Goal: Information Seeking & Learning: Find specific fact

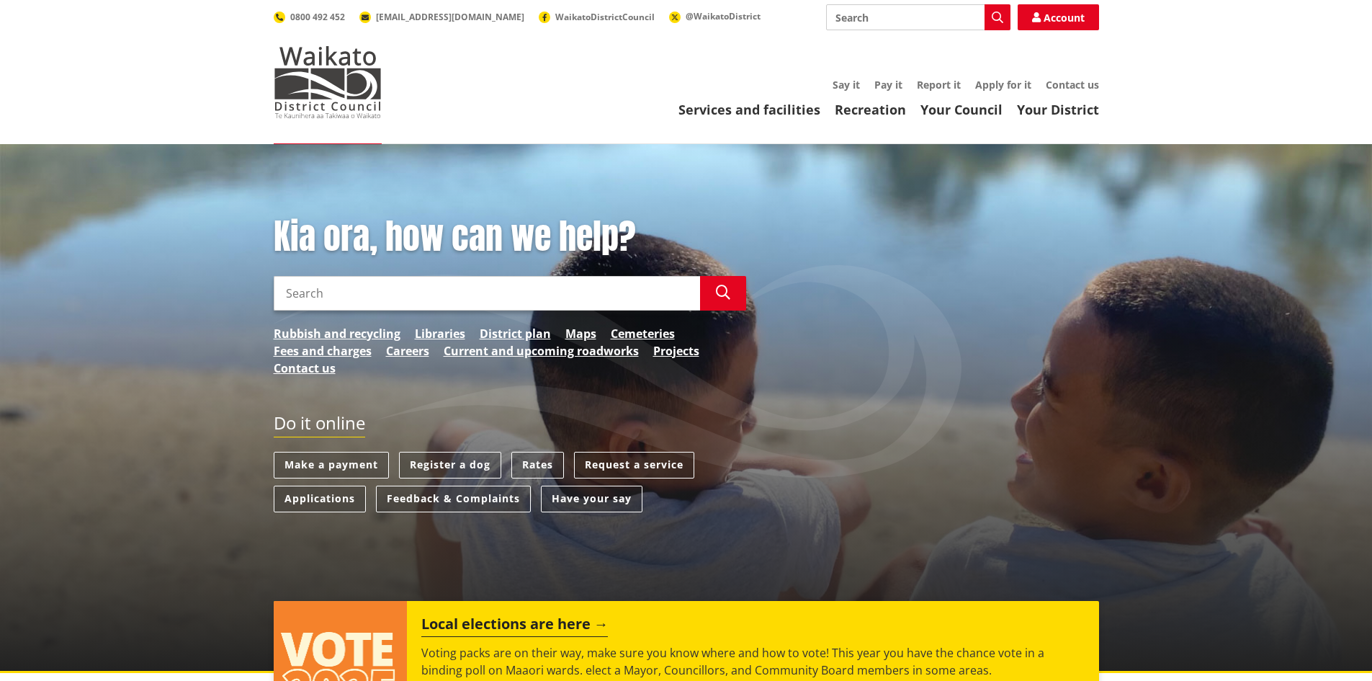
click at [862, 20] on input "Search" at bounding box center [918, 17] width 184 height 26
type input "K"
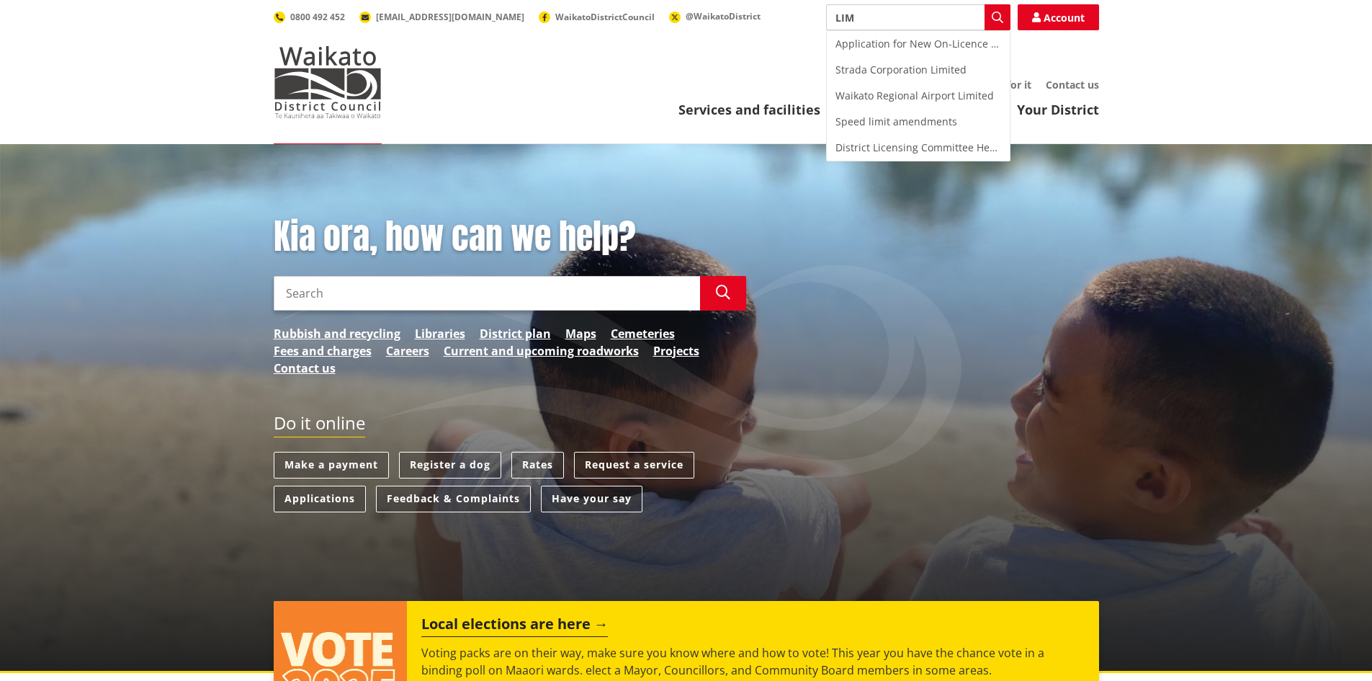
type input "LIM"
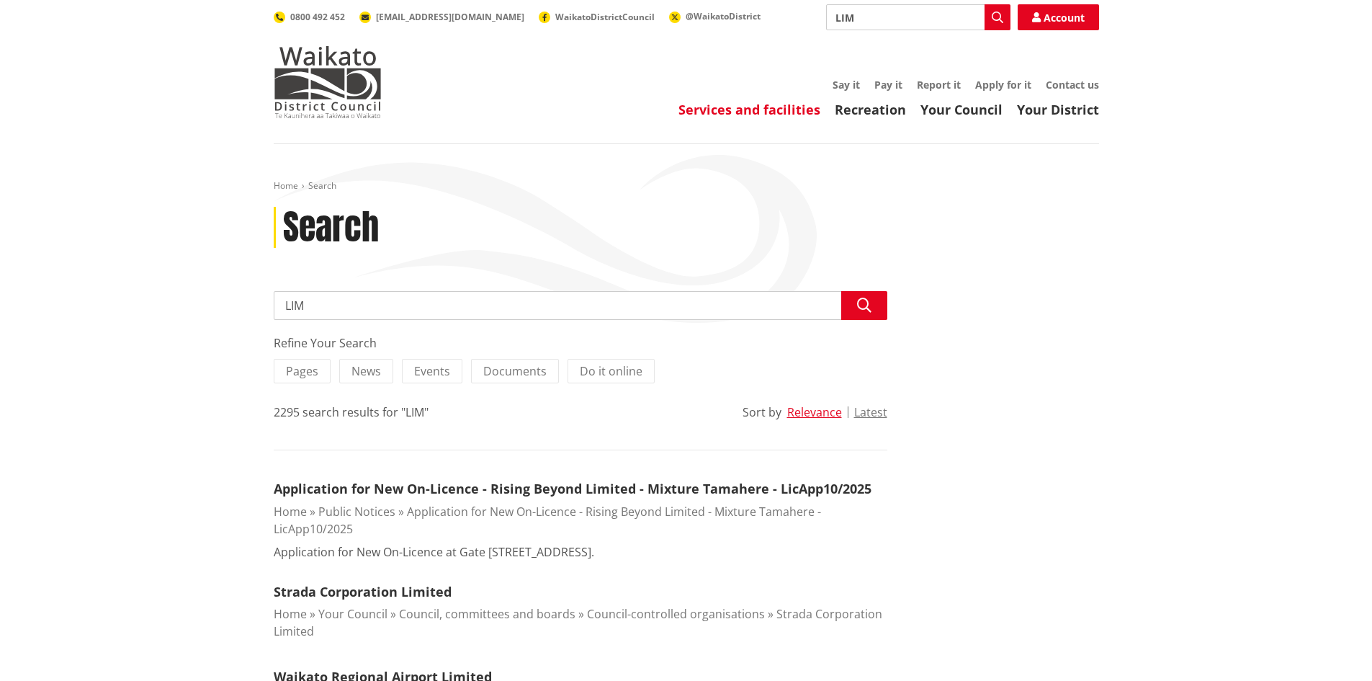
click at [744, 102] on link "Services and facilities" at bounding box center [749, 109] width 142 height 17
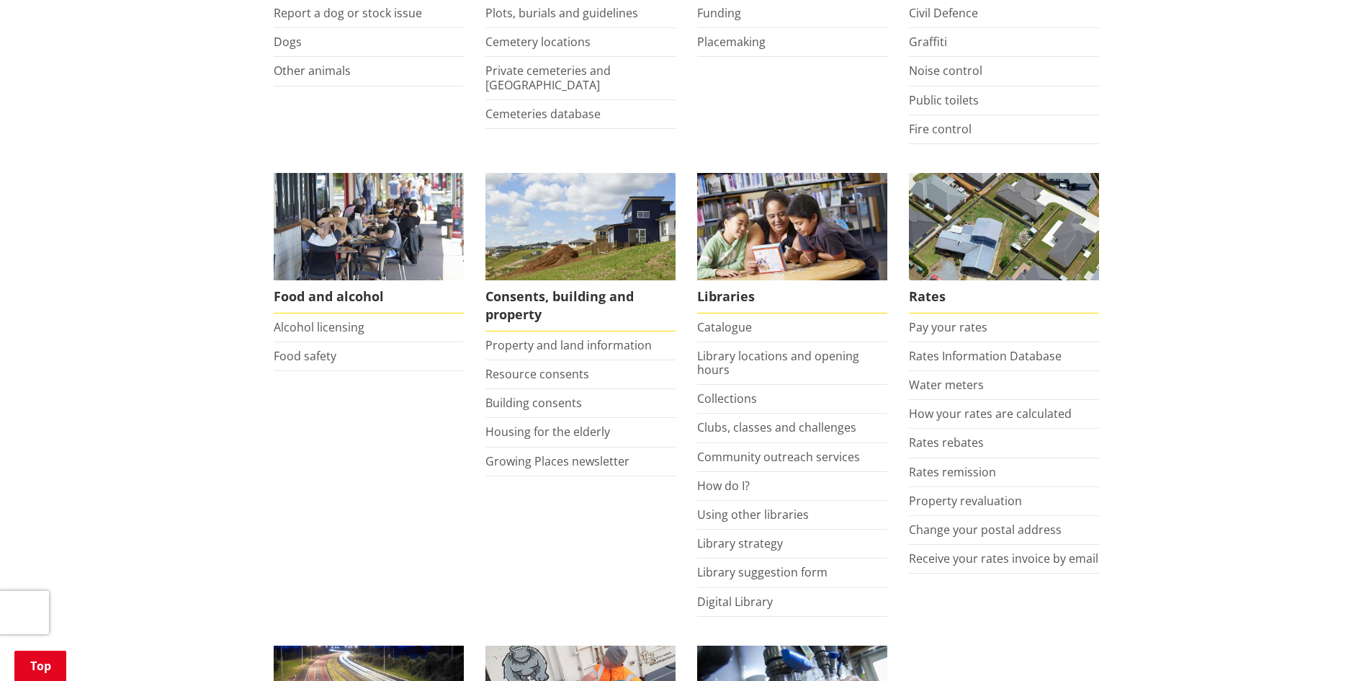
scroll to position [504, 0]
